Goal: Information Seeking & Learning: Learn about a topic

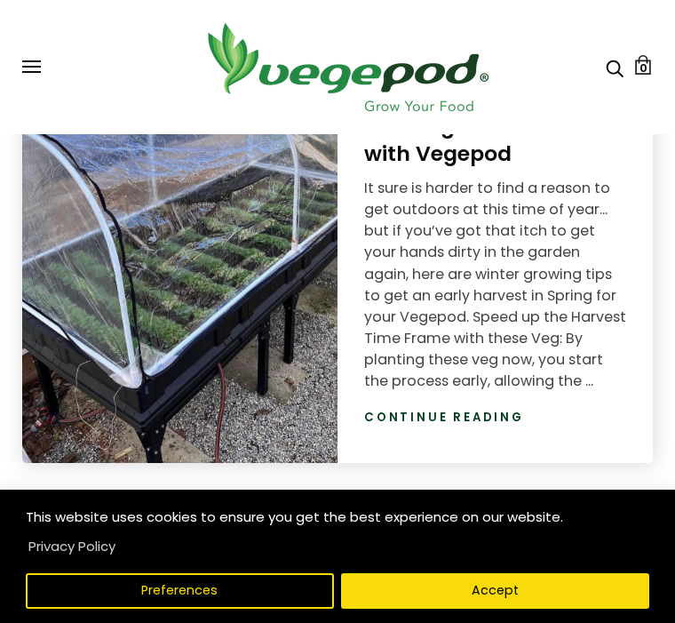
scroll to position [3133, 0]
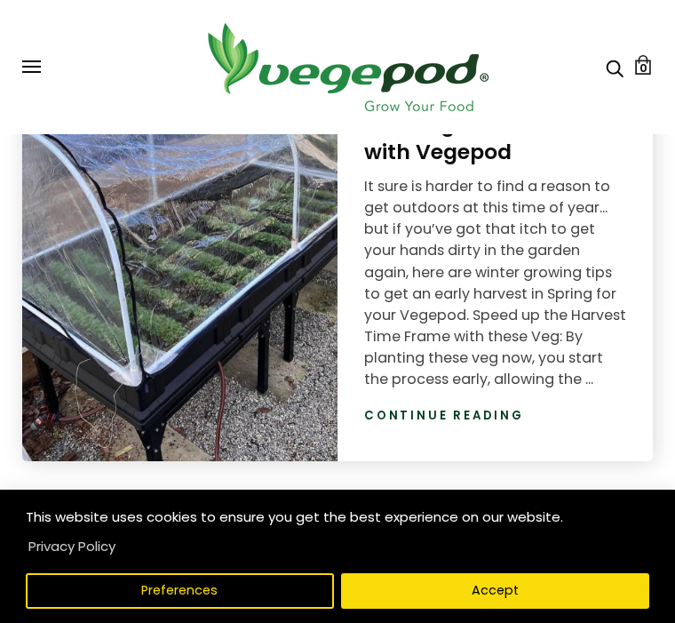
click at [439, 418] on link "Continue reading" at bounding box center [444, 416] width 160 height 18
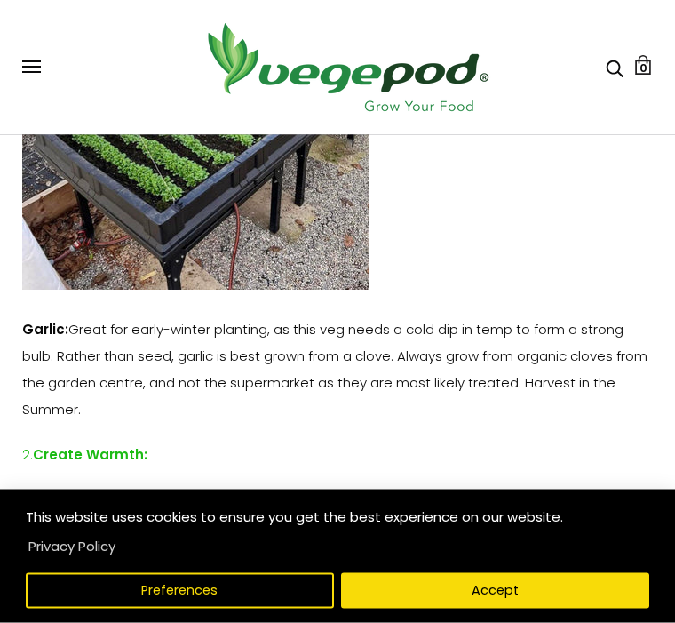
scroll to position [1846, 0]
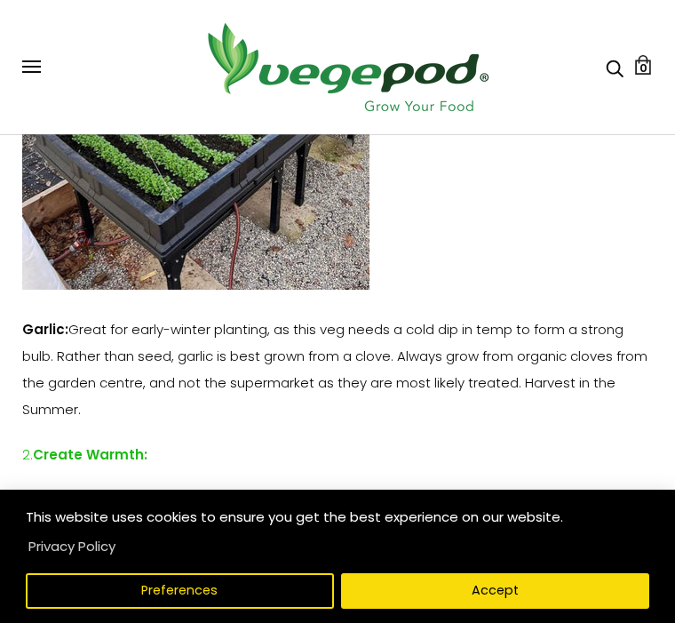
click at [417, 394] on p "Garlic: Great for early-winter planting, as this veg needs a cold dip in temp t…" at bounding box center [337, 369] width 631 height 107
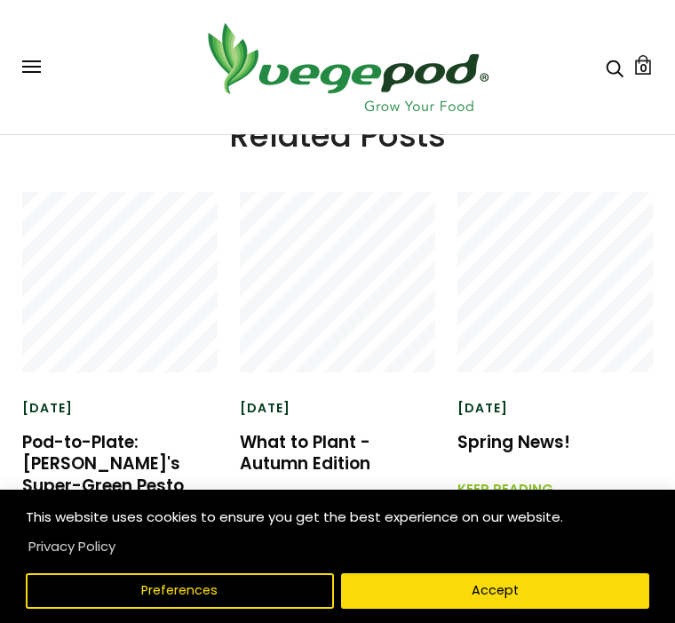
scroll to position [3736, 0]
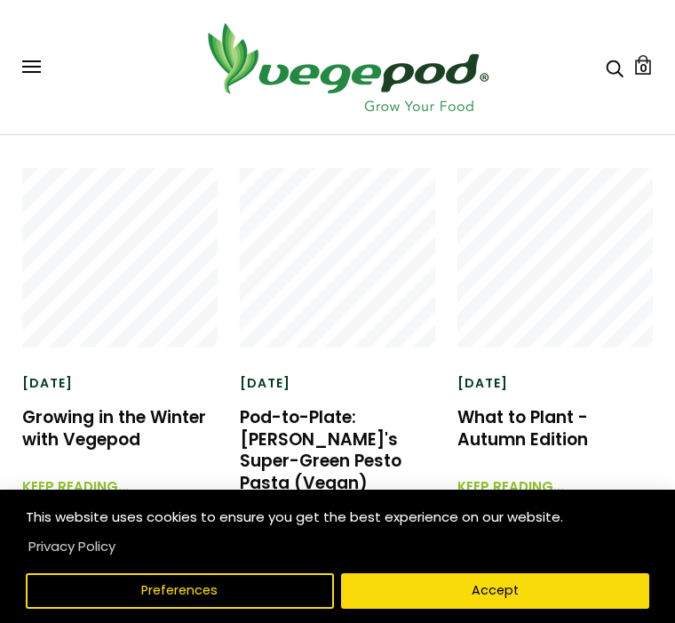
scroll to position [2593, 0]
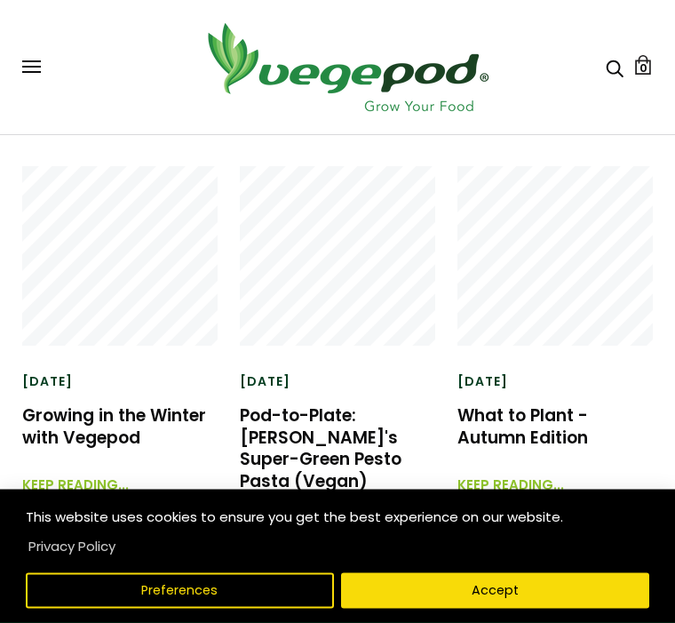
click at [536, 416] on link "What to Plant - Autumn Edition" at bounding box center [522, 427] width 131 height 46
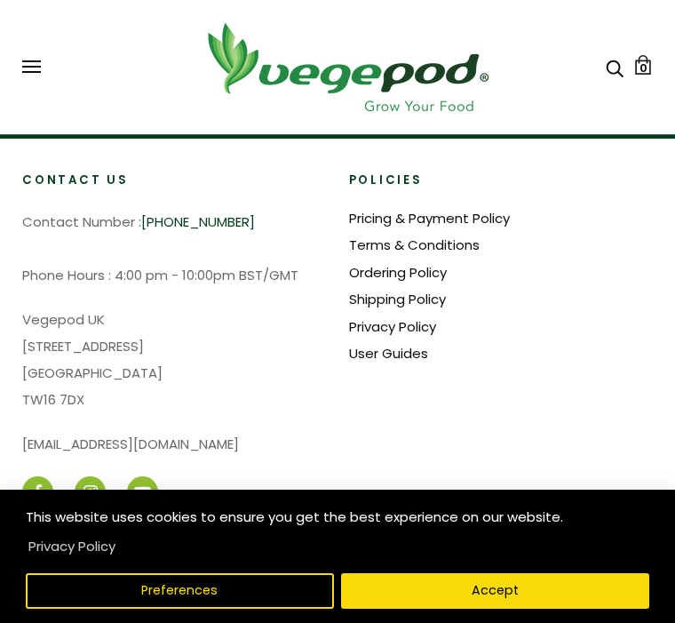
scroll to position [2904, 0]
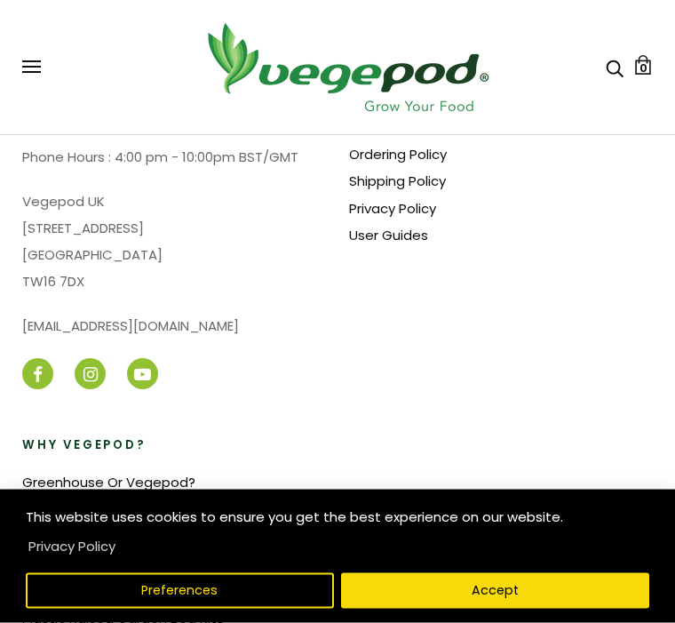
click at [224, 608] on button "Preferences" at bounding box center [180, 591] width 308 height 36
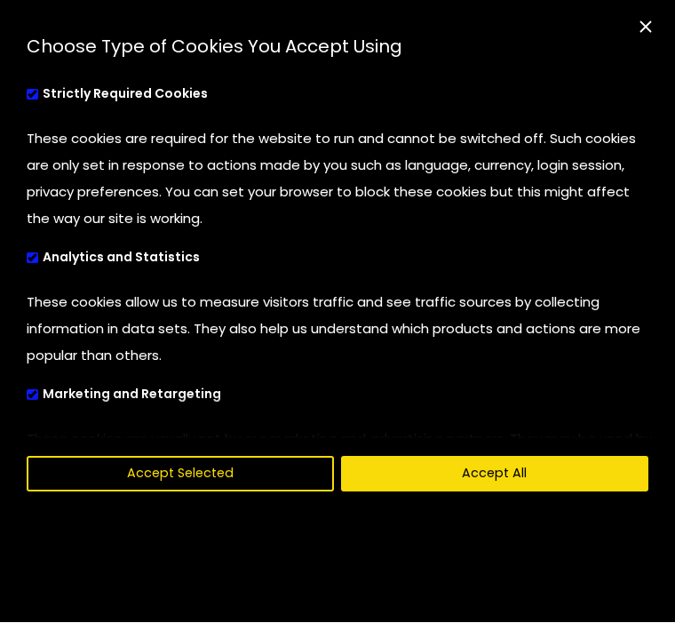
click at [27, 387] on input "Marketing and Retargeting" at bounding box center [27, 393] width 0 height 12
checkbox input "false"
click at [206, 492] on button "Accept Selected" at bounding box center [180, 474] width 307 height 36
